Goal: Find specific page/section: Find specific page/section

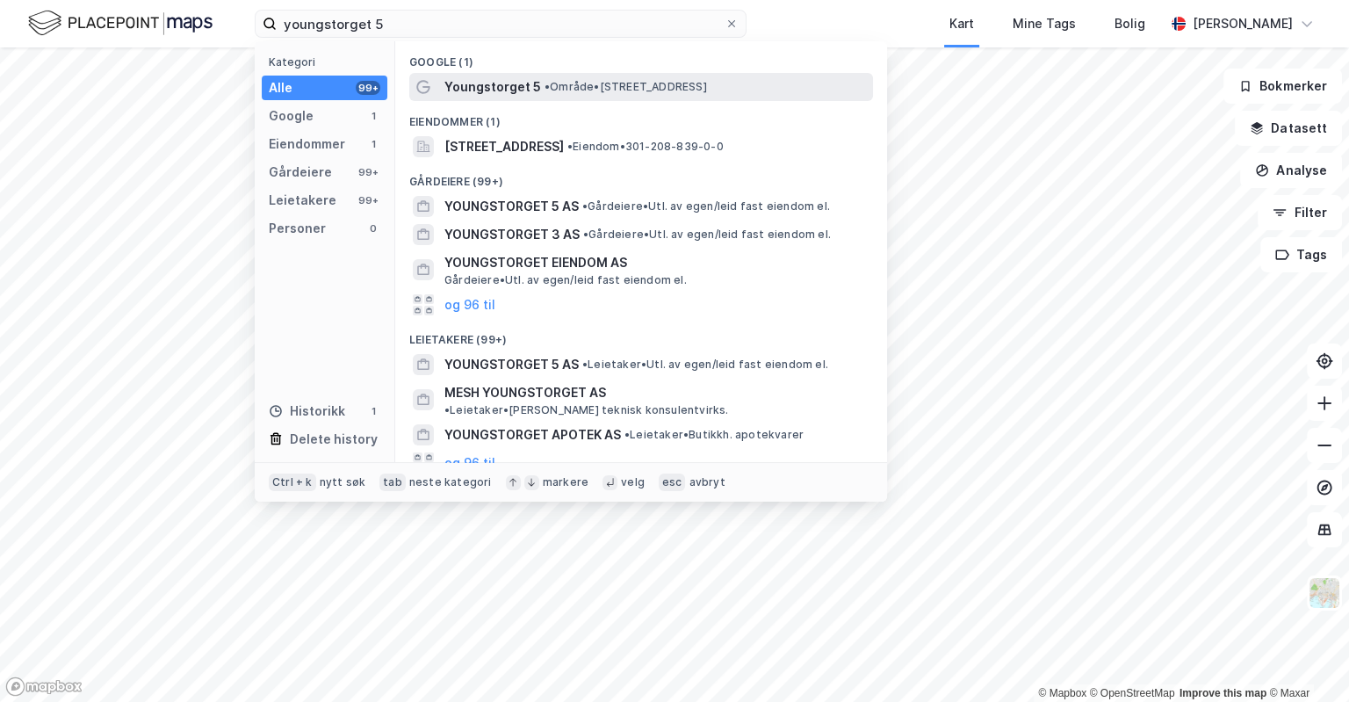
type input "youngstorget 5"
click at [534, 83] on span "Youngstorget 5" at bounding box center [492, 86] width 97 height 21
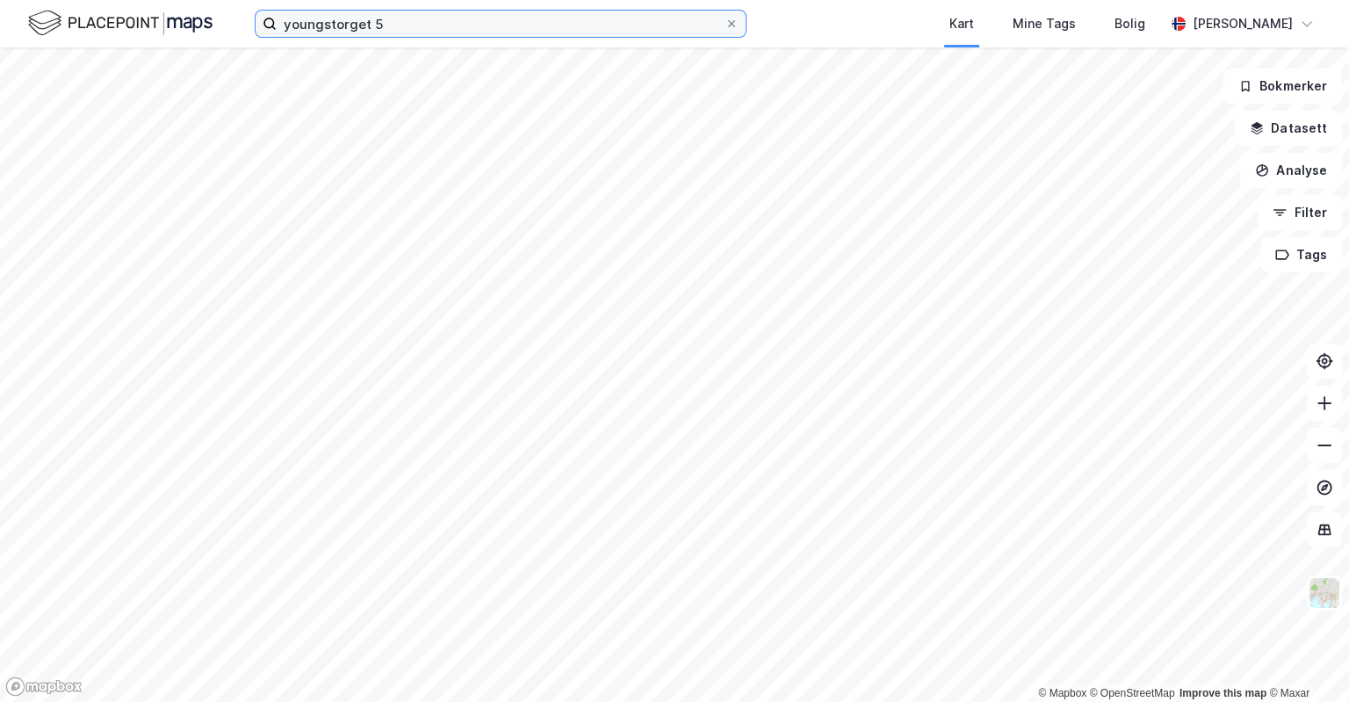
click at [432, 32] on input "youngstorget 5" at bounding box center [501, 24] width 448 height 26
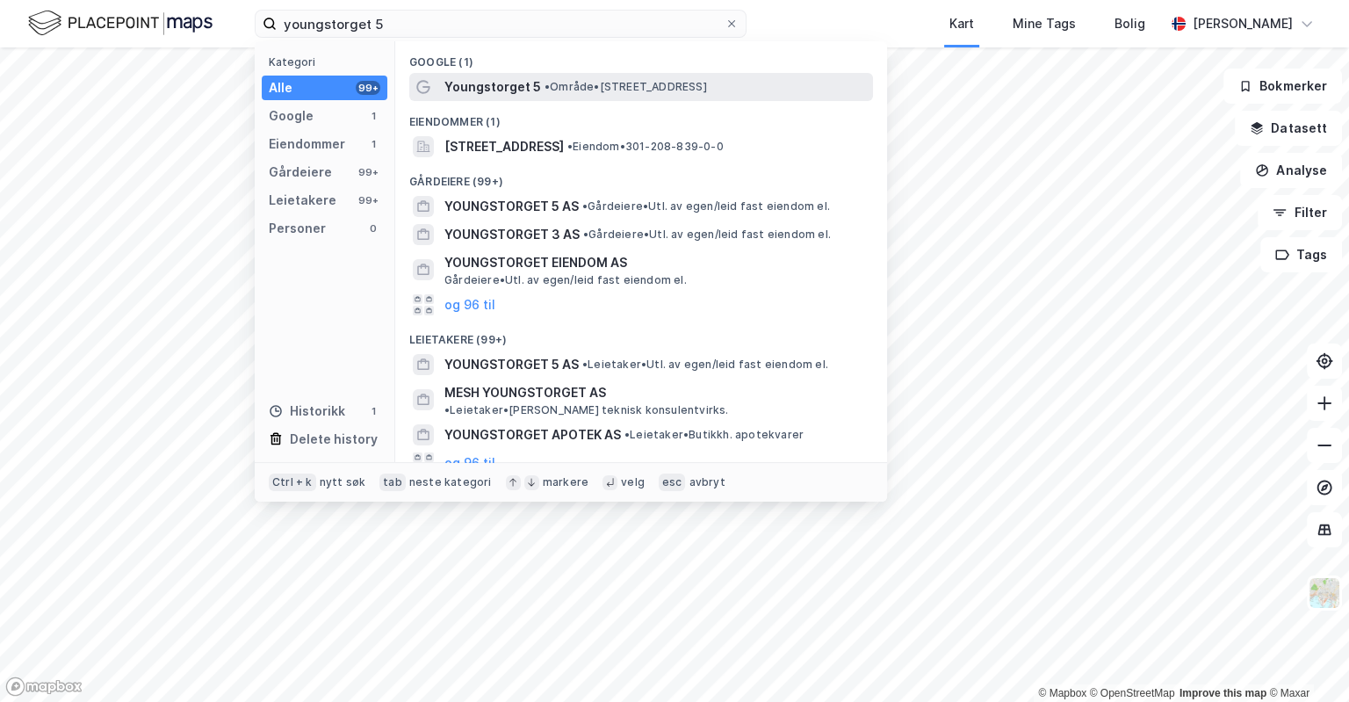
click at [486, 83] on span "Youngstorget 5" at bounding box center [492, 86] width 97 height 21
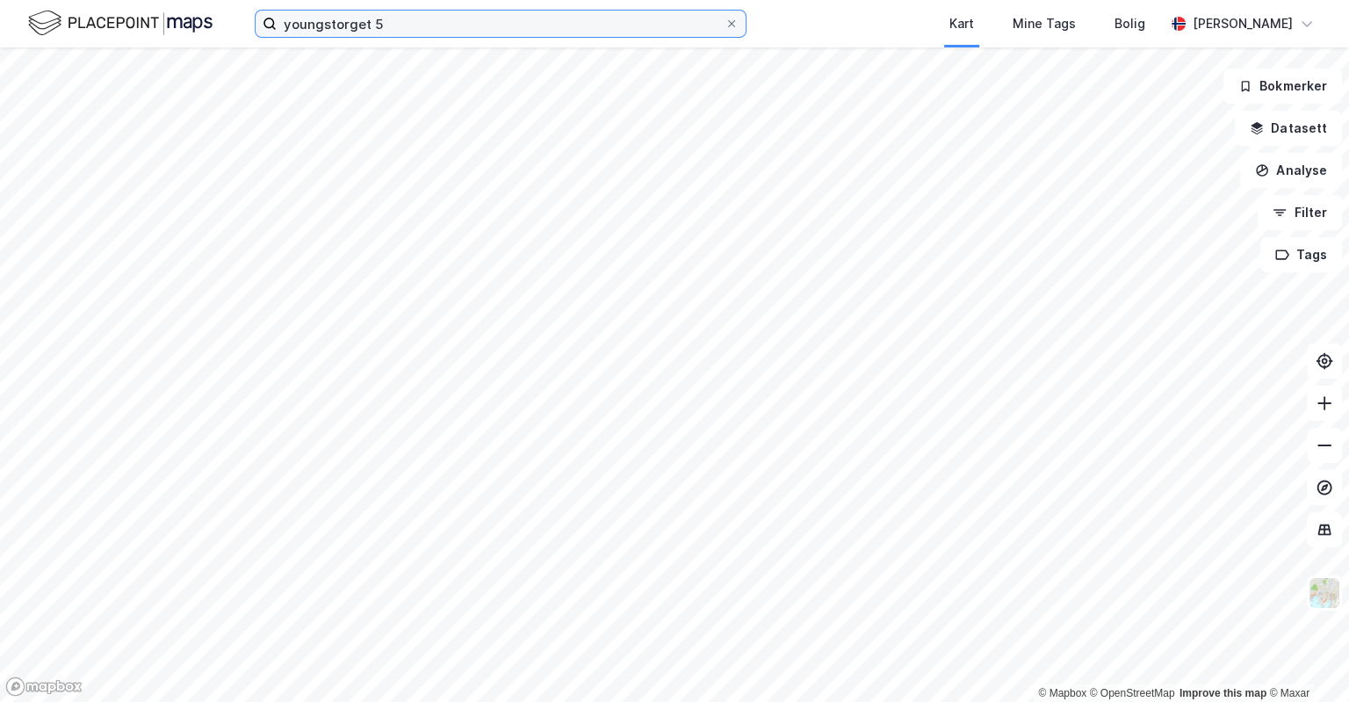
click at [432, 24] on input "youngstorget 5" at bounding box center [501, 24] width 448 height 26
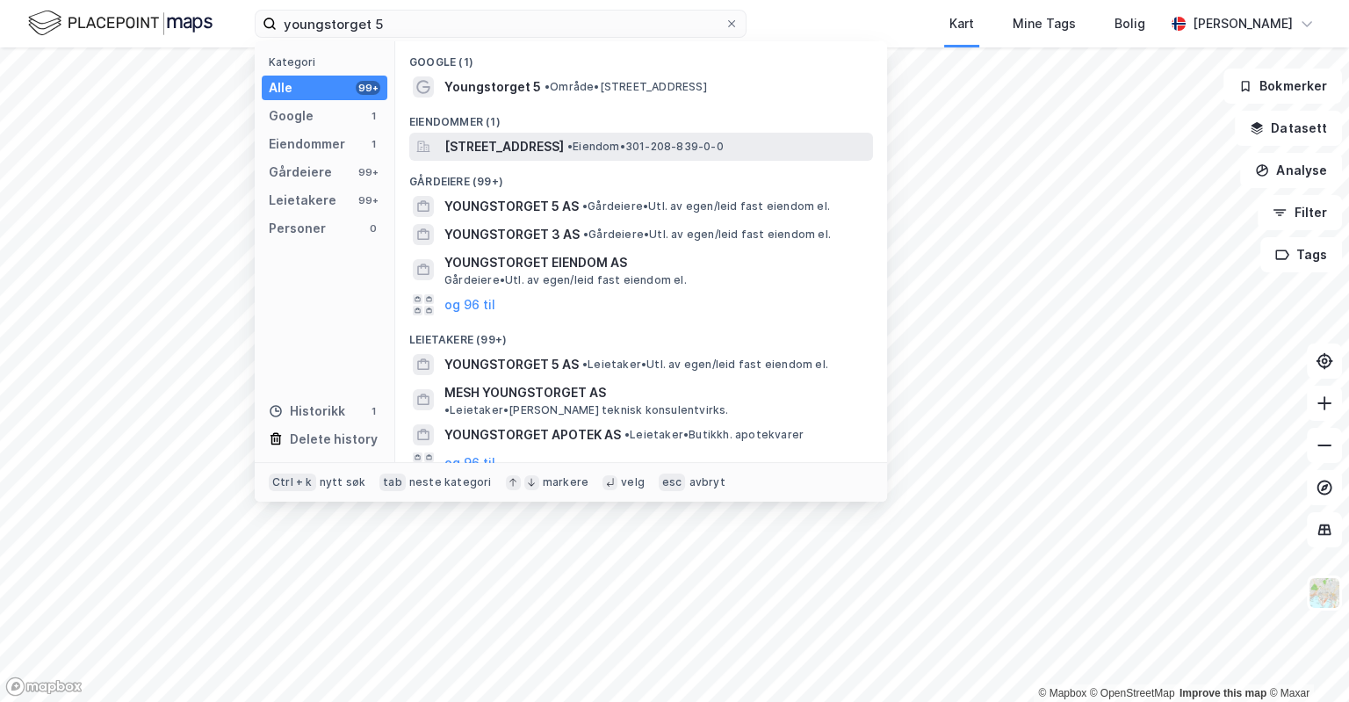
click at [500, 156] on span "[STREET_ADDRESS]" at bounding box center [503, 146] width 119 height 21
